Goal: Task Accomplishment & Management: Manage account settings

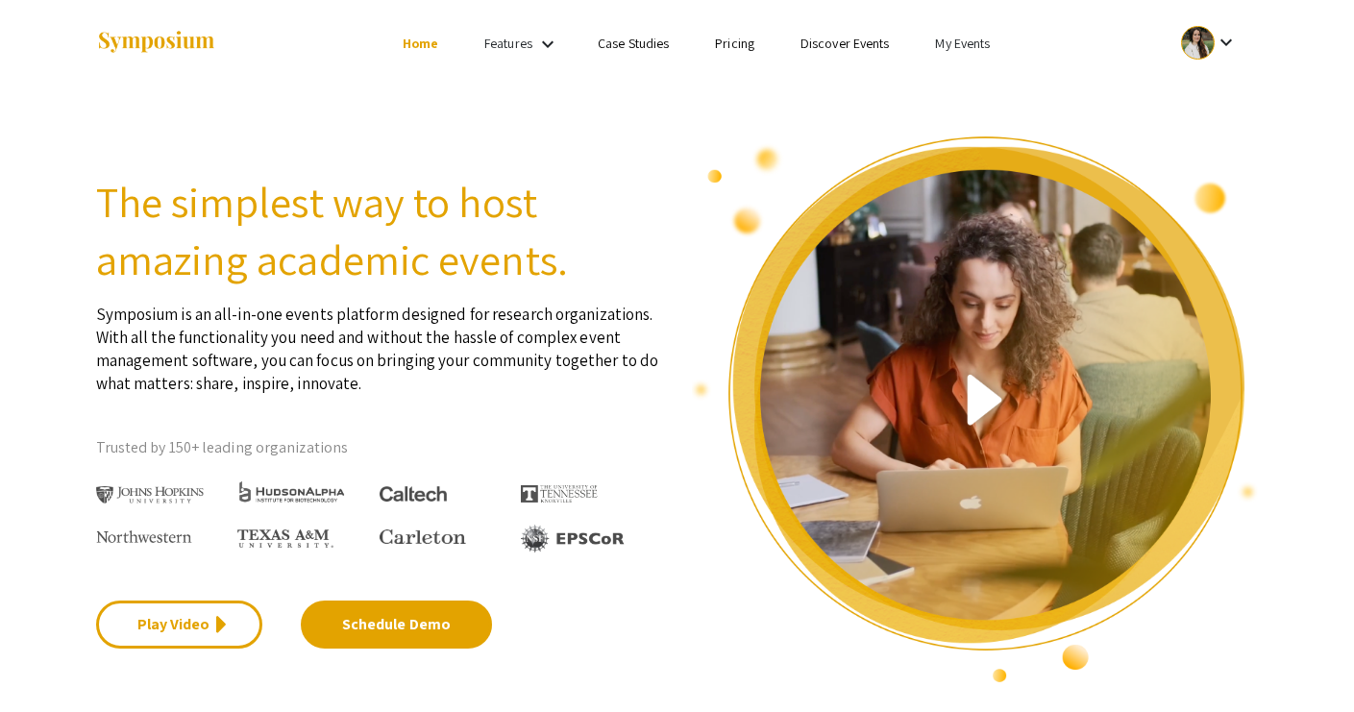
click at [946, 47] on link "My Events" at bounding box center [962, 43] width 55 height 17
click at [951, 78] on button "Events I've organized" at bounding box center [994, 85] width 164 height 46
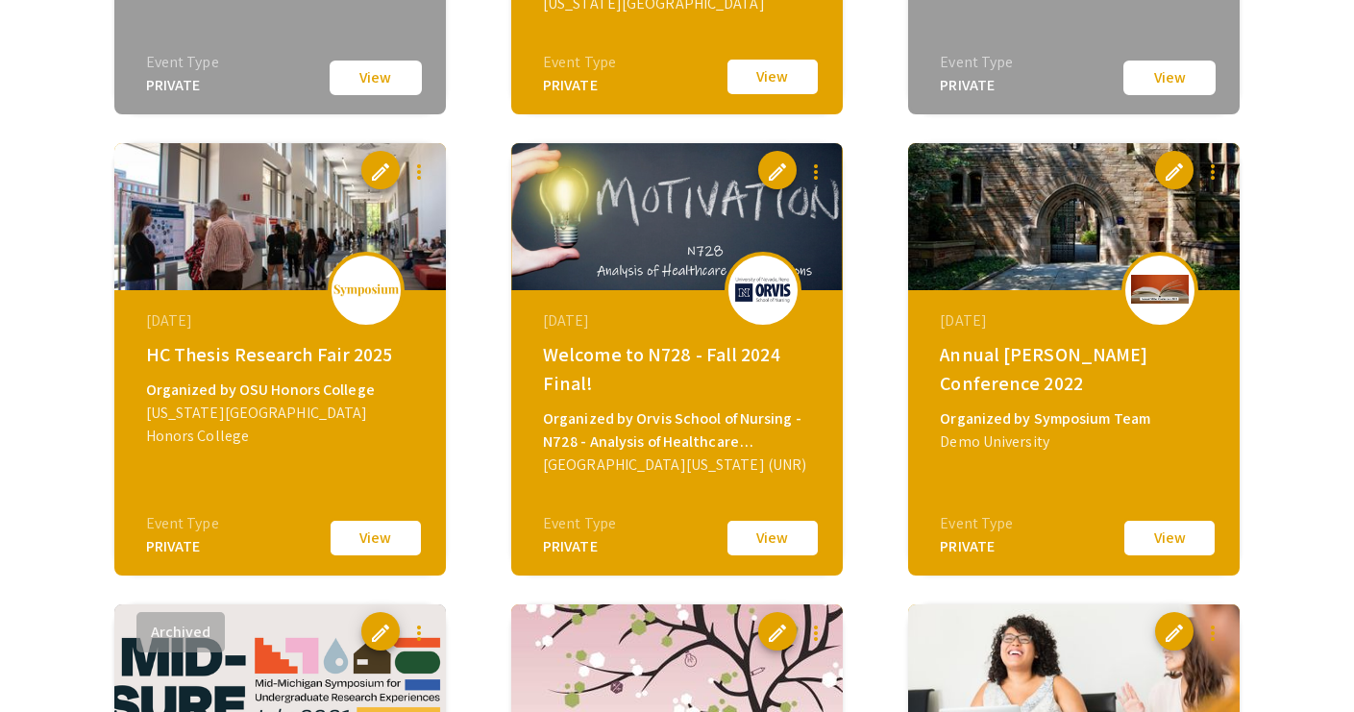
scroll to position [2374, 0]
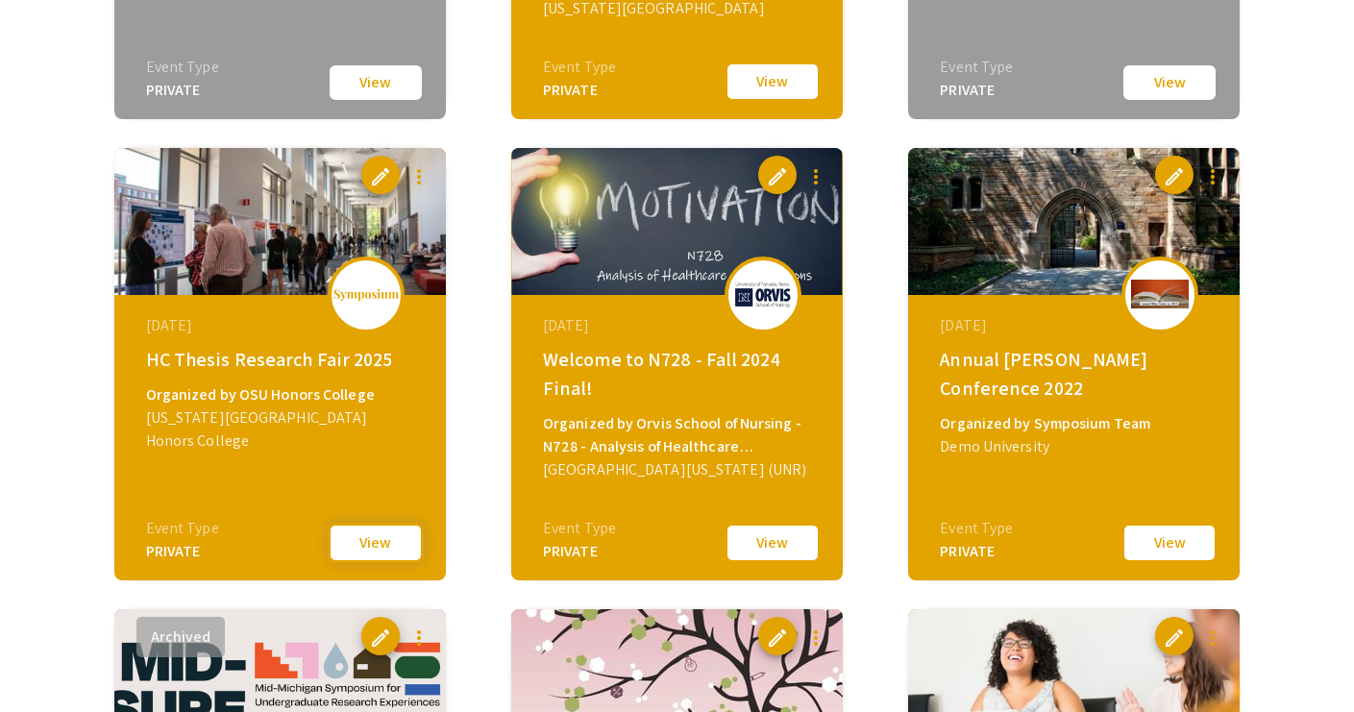
click at [367, 536] on button "View" at bounding box center [376, 543] width 96 height 40
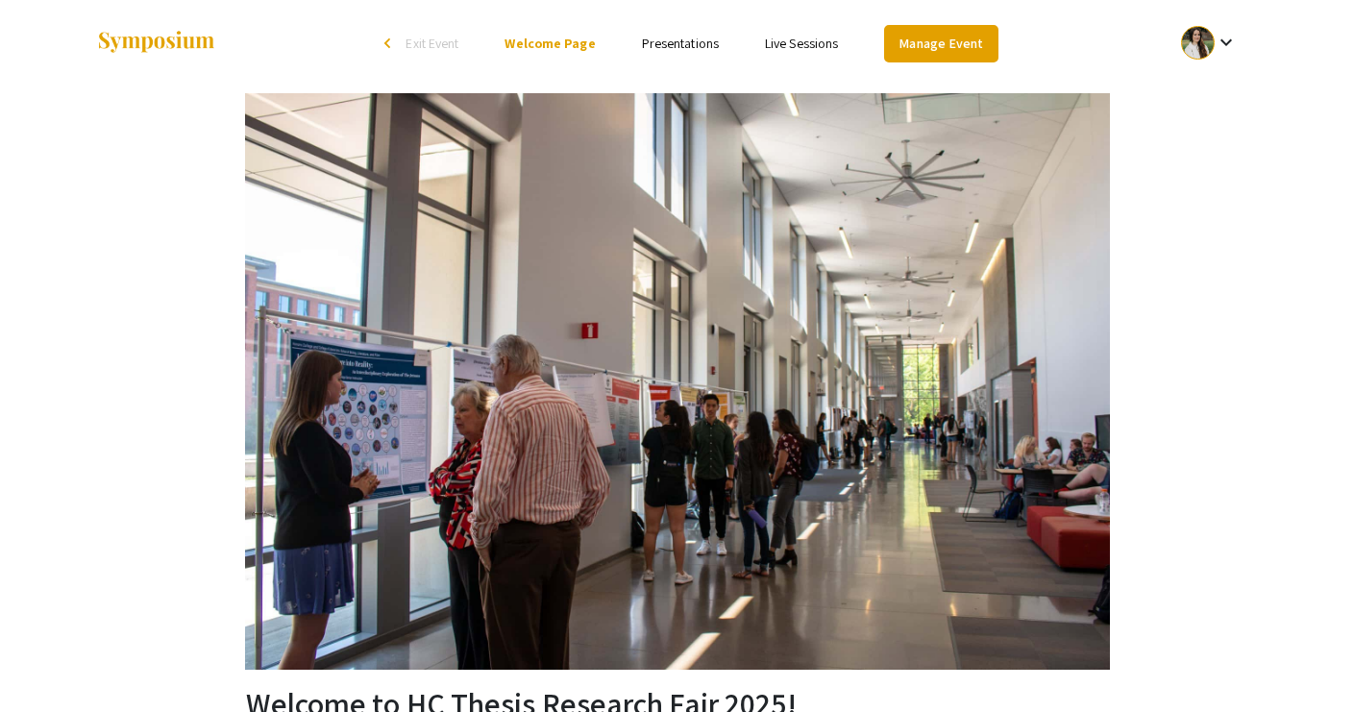
click at [923, 40] on link "Manage Event" at bounding box center [940, 43] width 113 height 37
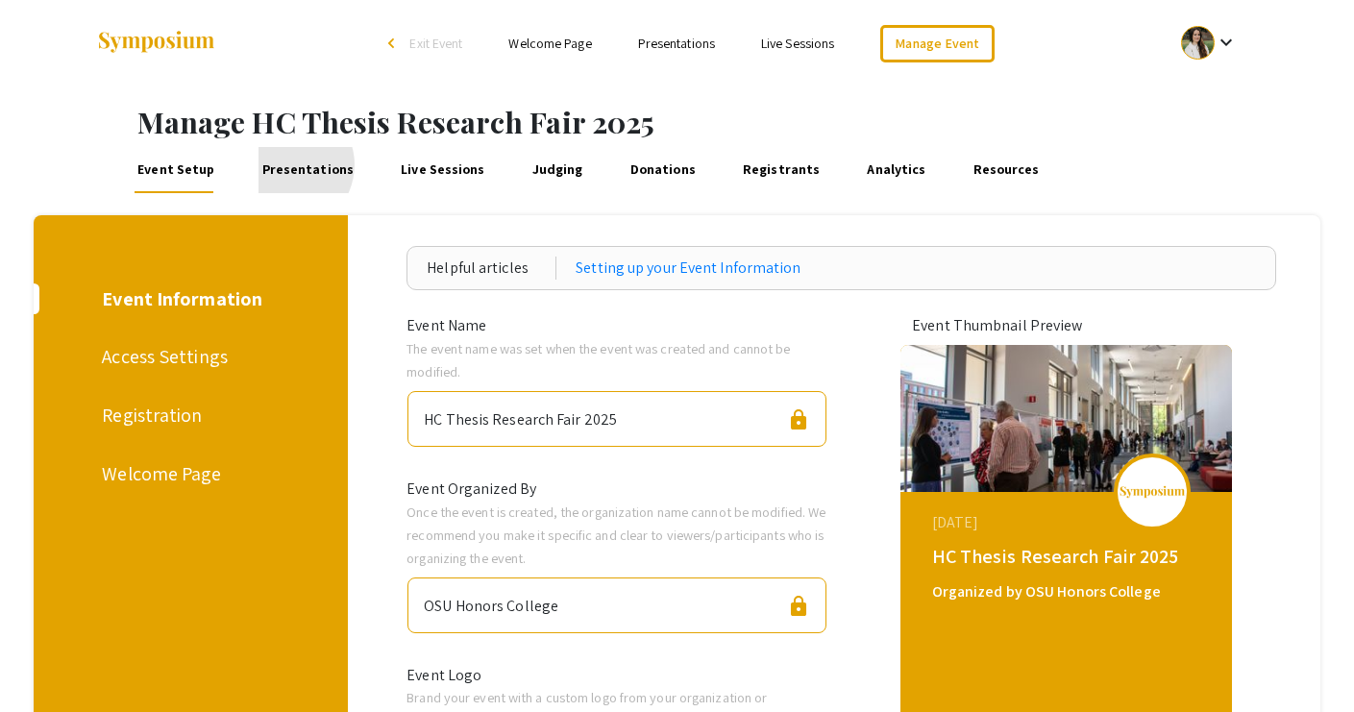
click at [282, 164] on link "Presentations" at bounding box center [308, 170] width 98 height 46
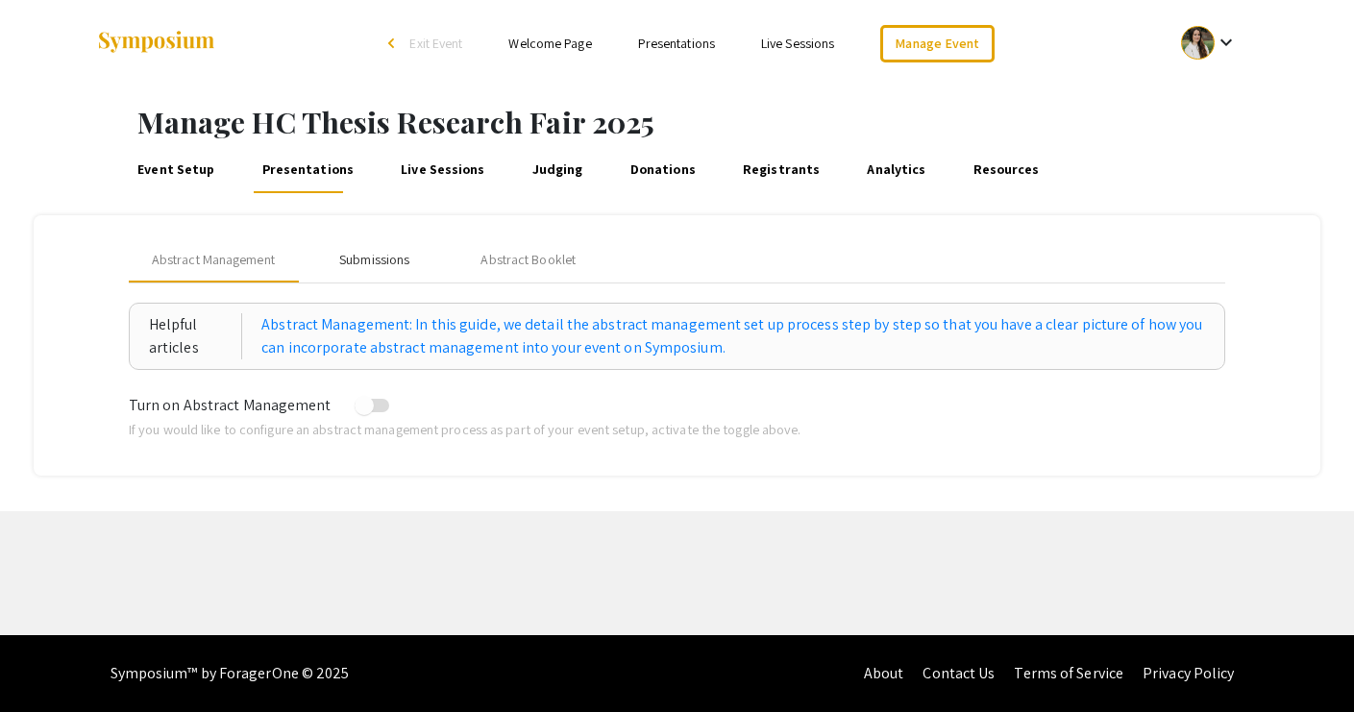
click at [369, 267] on div "Submissions" at bounding box center [374, 260] width 70 height 20
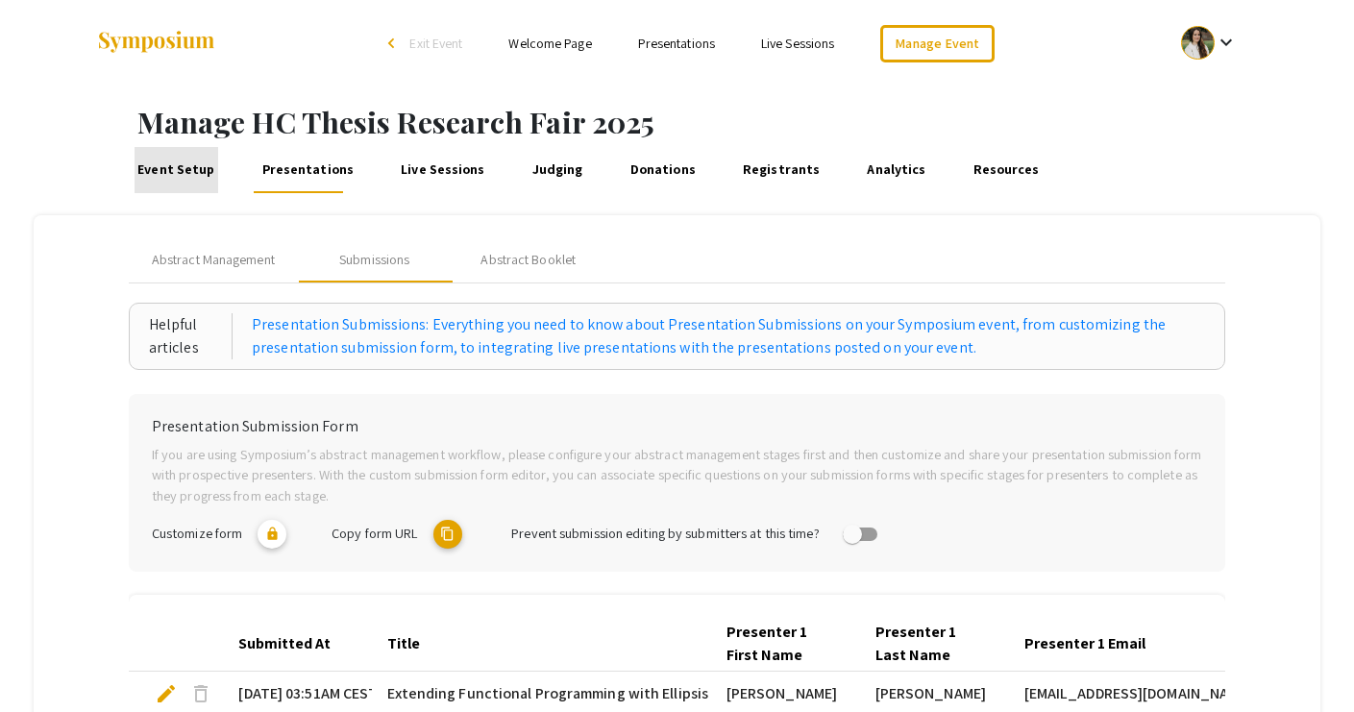
click at [181, 167] on link "Event Setup" at bounding box center [177, 170] width 84 height 46
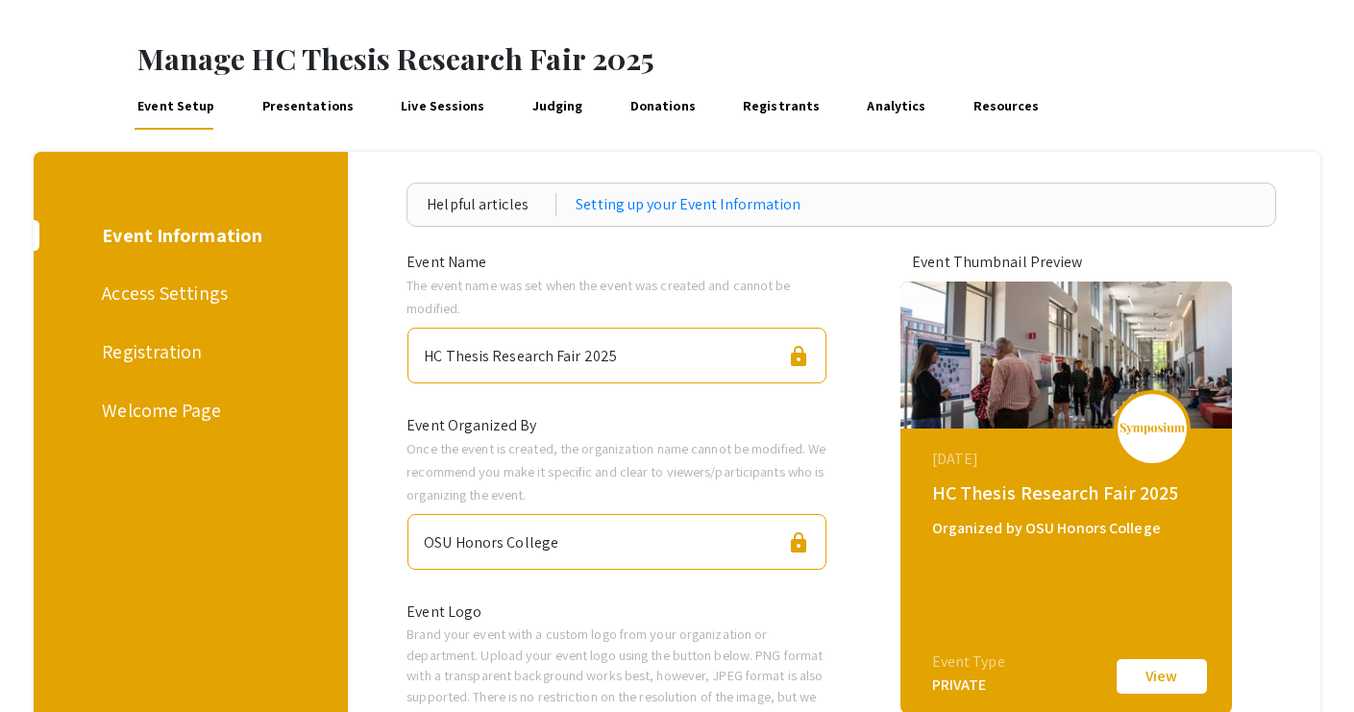
scroll to position [74, 0]
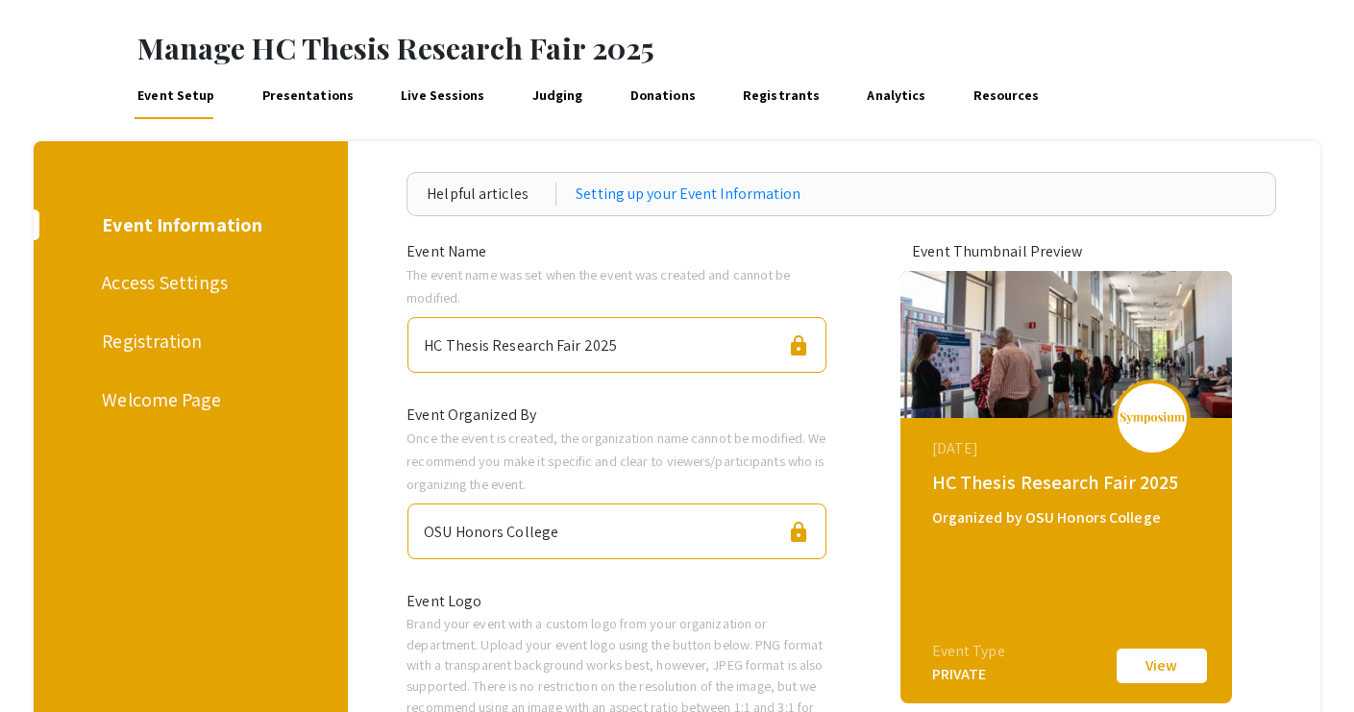
click at [269, 106] on link "Presentations" at bounding box center [308, 96] width 98 height 46
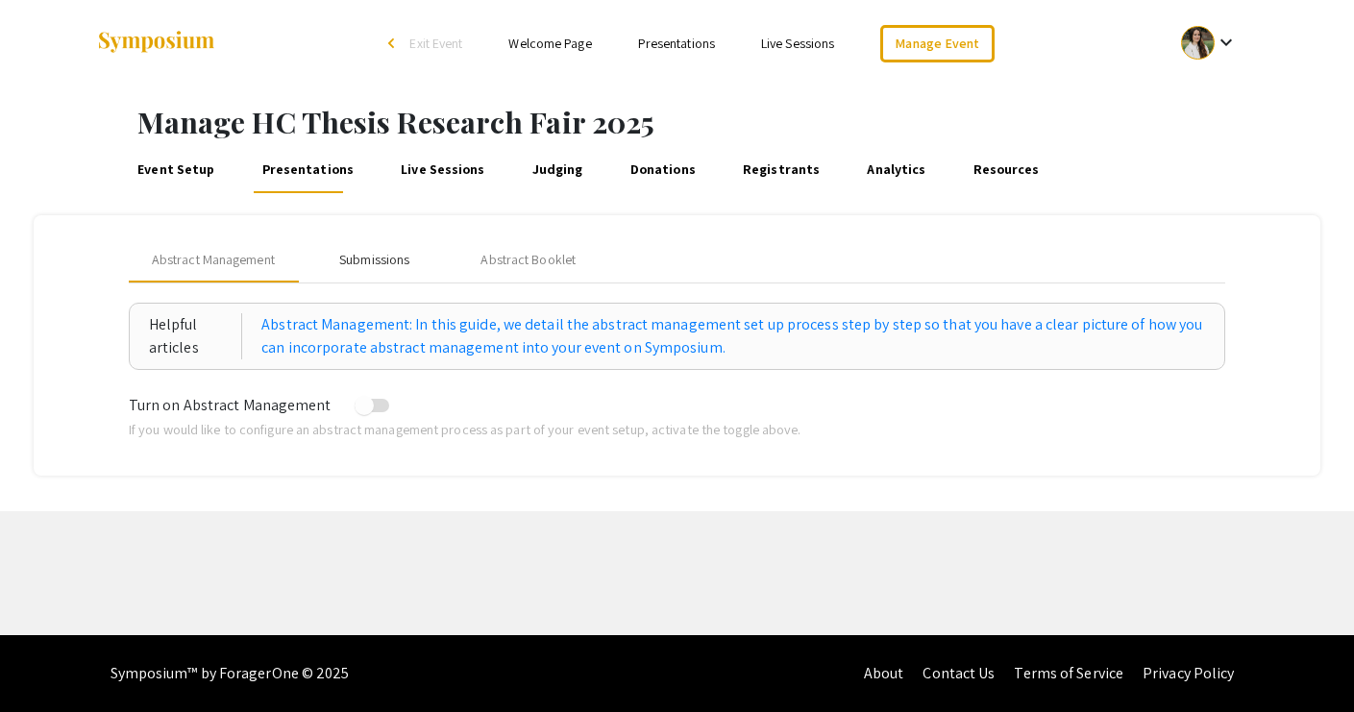
click at [372, 245] on div "Submissions" at bounding box center [375, 259] width 154 height 46
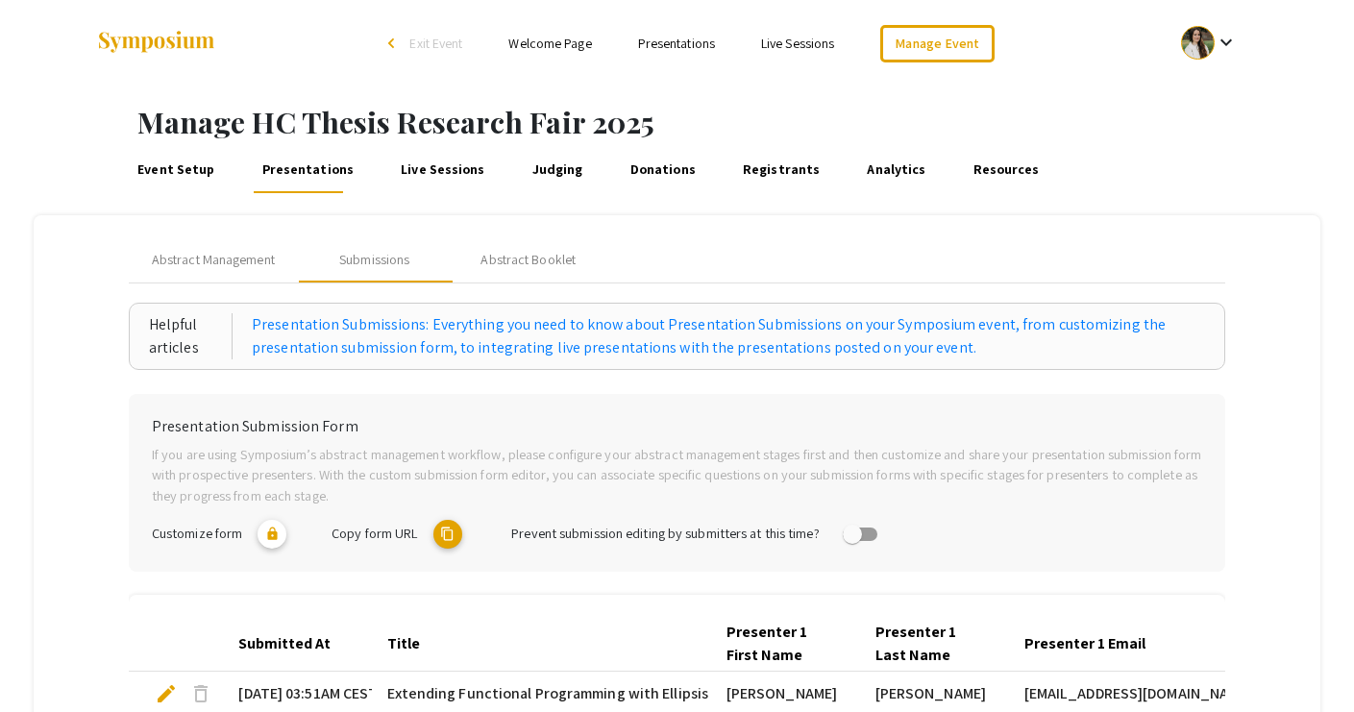
click at [661, 41] on link "Presentations" at bounding box center [676, 43] width 77 height 17
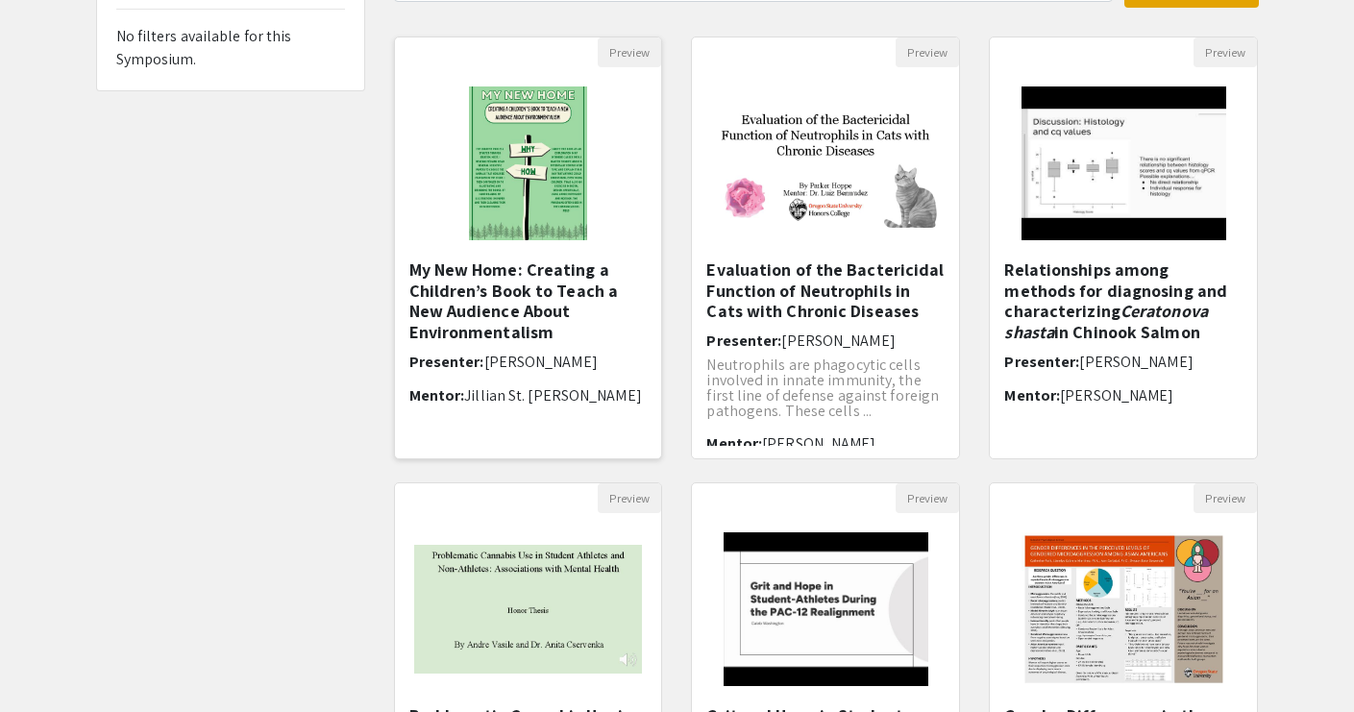
scroll to position [182, 0]
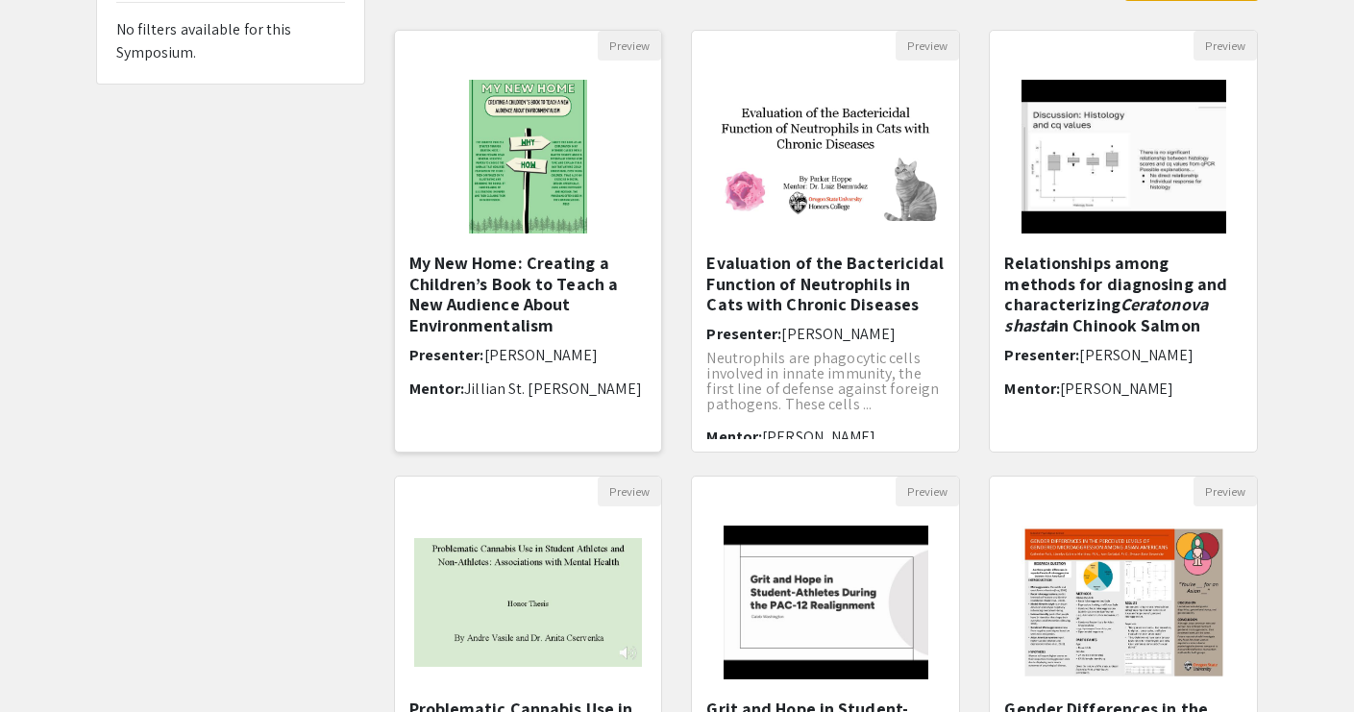
click at [542, 268] on h5 "My New Home: Creating a Children’s Book to Teach a New Audience About Environme…" at bounding box center [528, 294] width 238 height 83
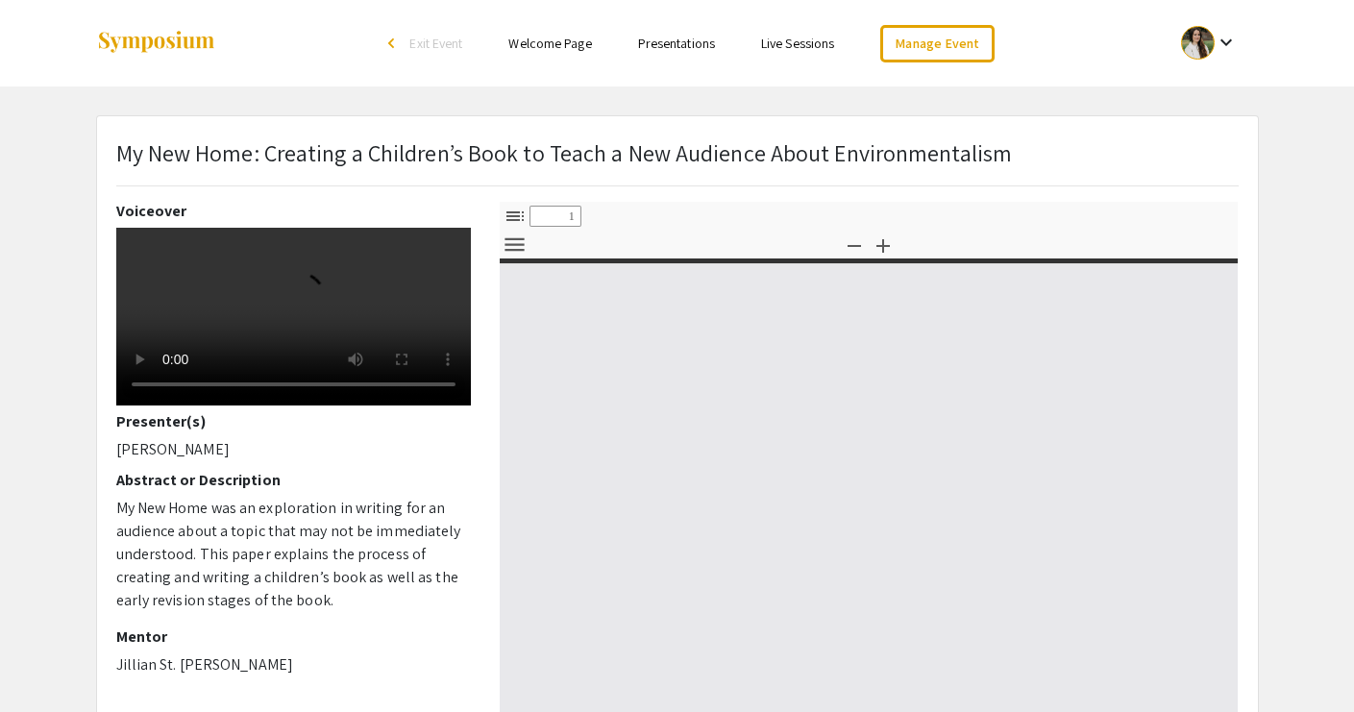
select select "custom"
type input "0"
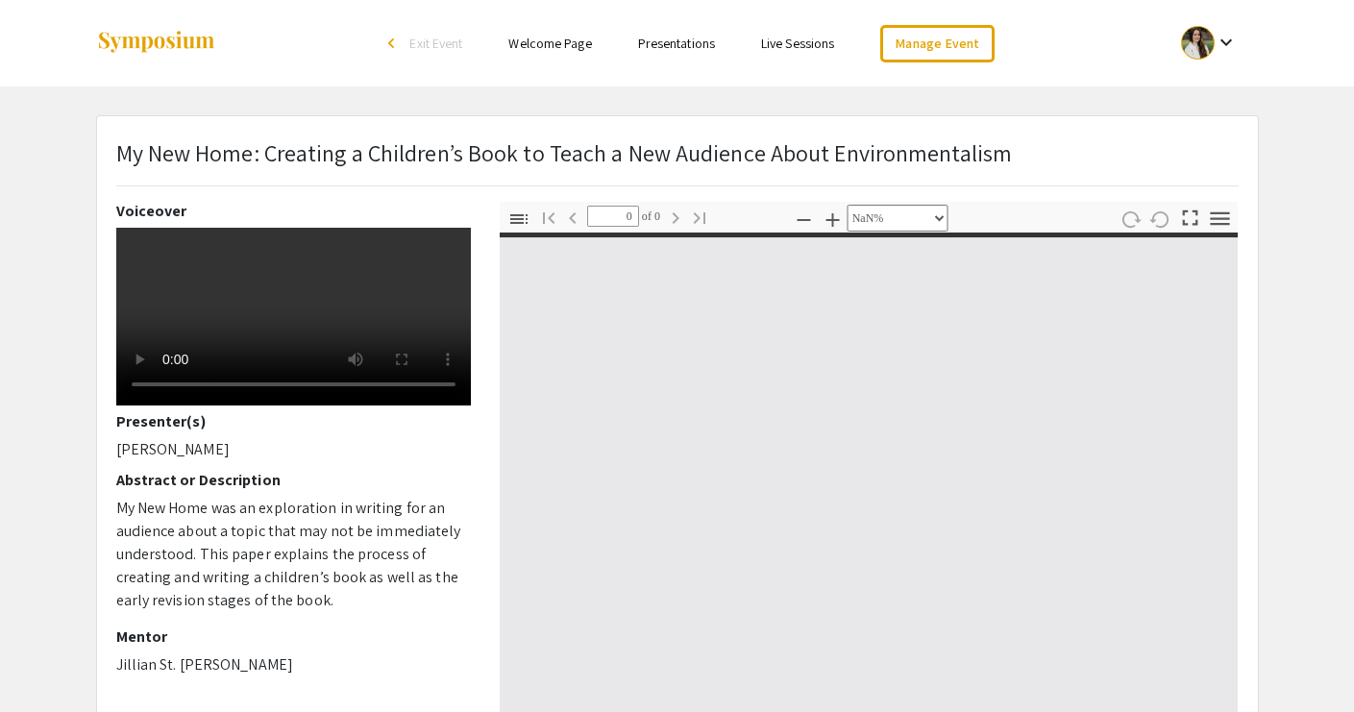
select select "auto"
type input "1"
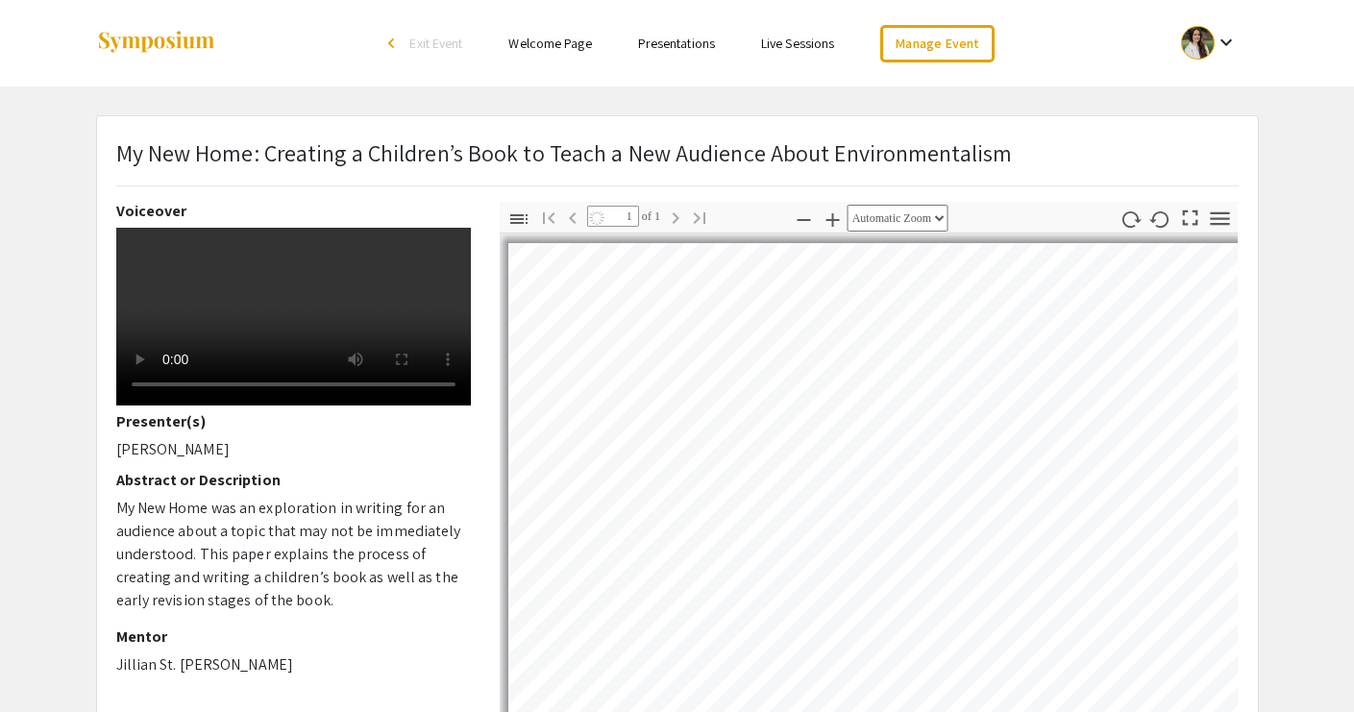
scroll to position [85, 0]
select select "auto"
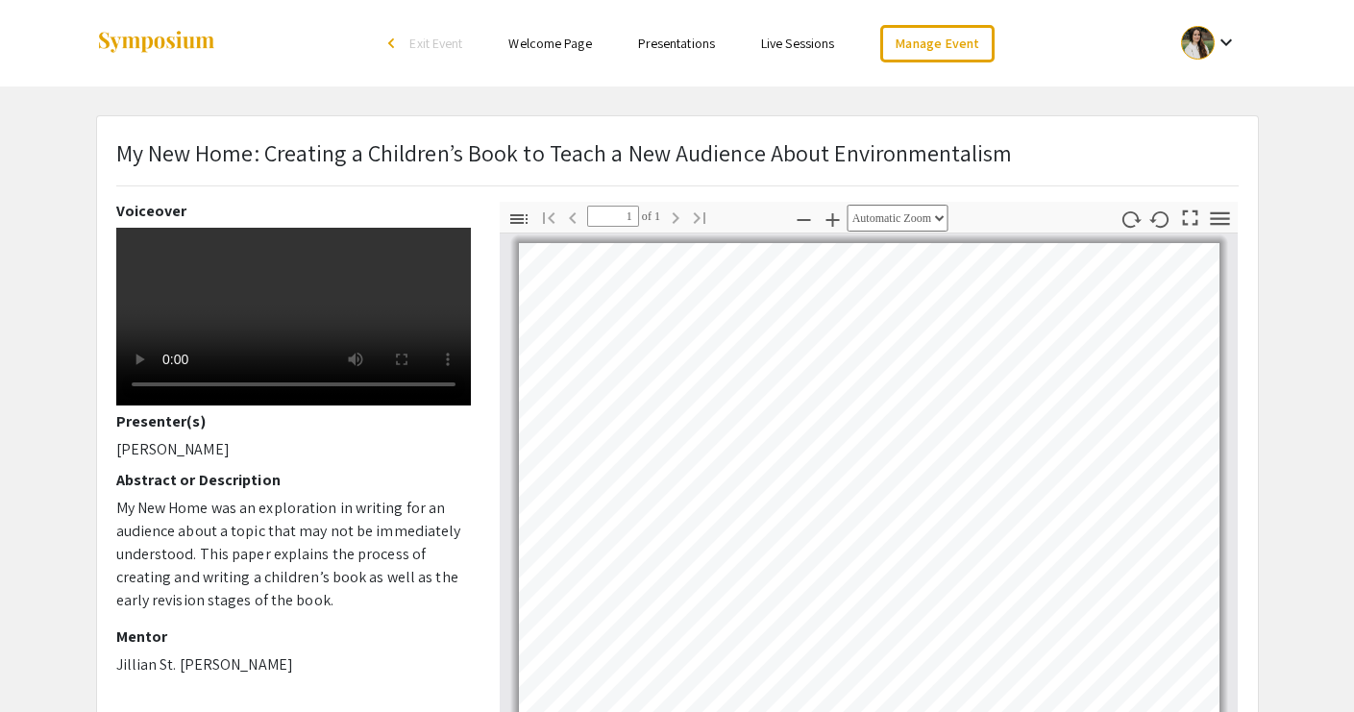
scroll to position [0, 0]
